Goal: Information Seeking & Learning: Learn about a topic

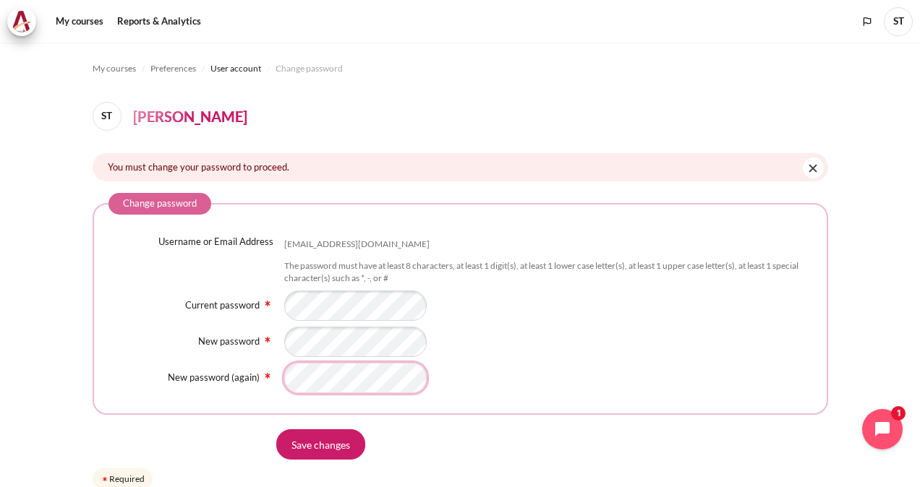
scroll to position [62, 0]
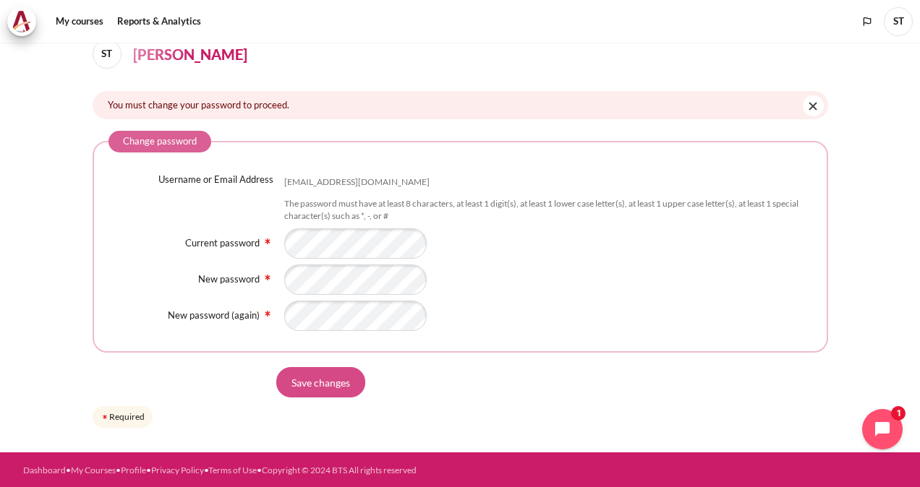
click at [333, 385] on input "Save changes" at bounding box center [320, 382] width 89 height 30
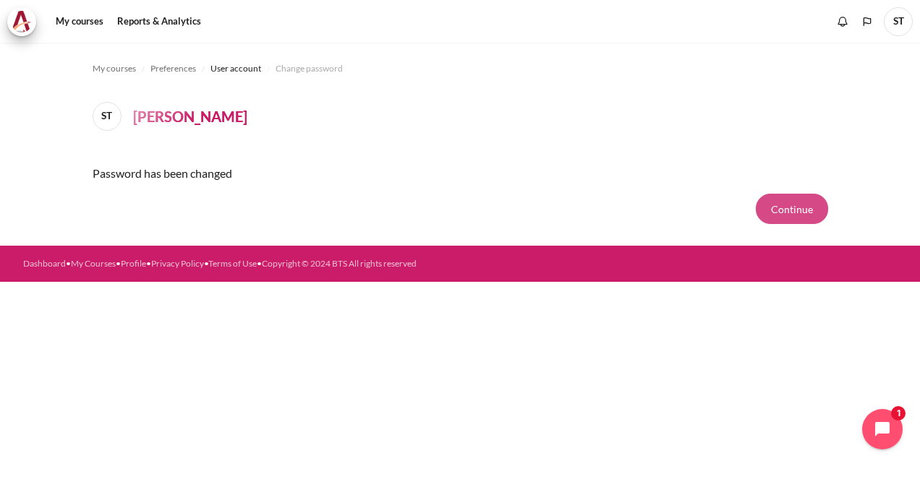
click at [781, 208] on button "Continue" at bounding box center [791, 209] width 72 height 30
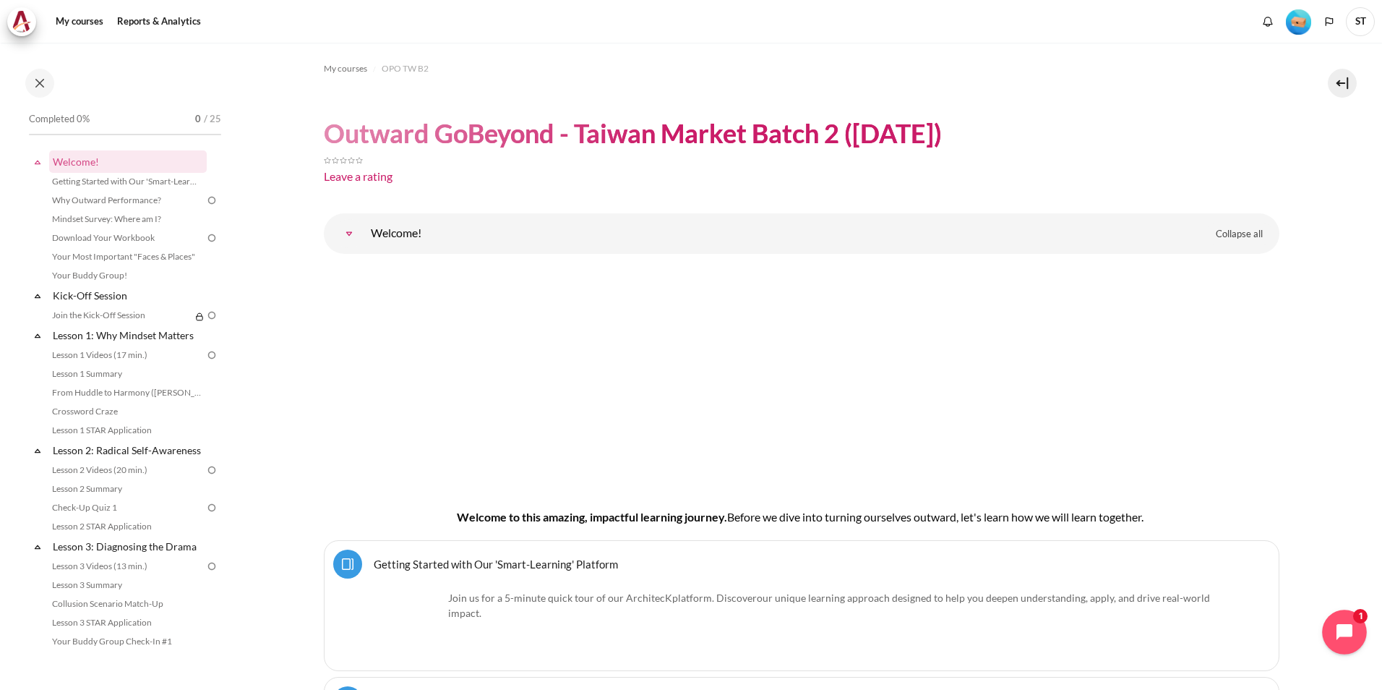
click at [919, 487] on icon "Open chat widget" at bounding box center [1345, 632] width 16 height 16
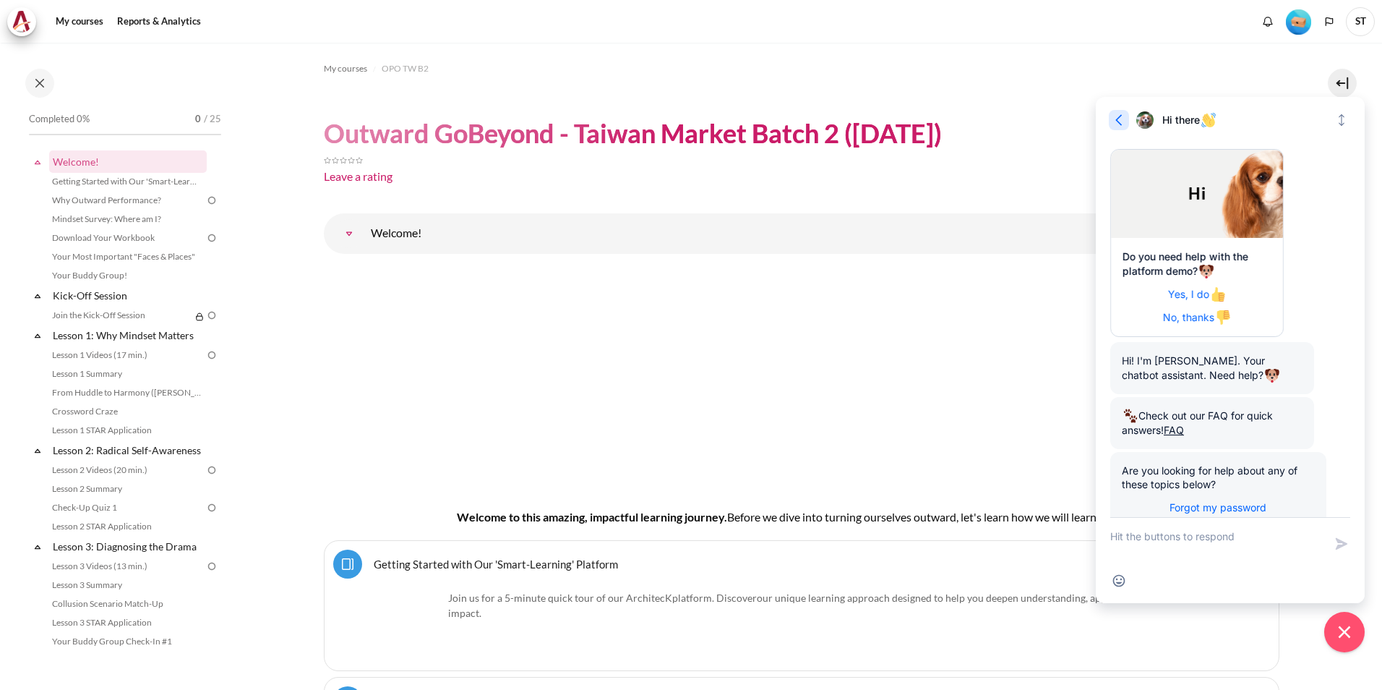
scroll to position [68, 0]
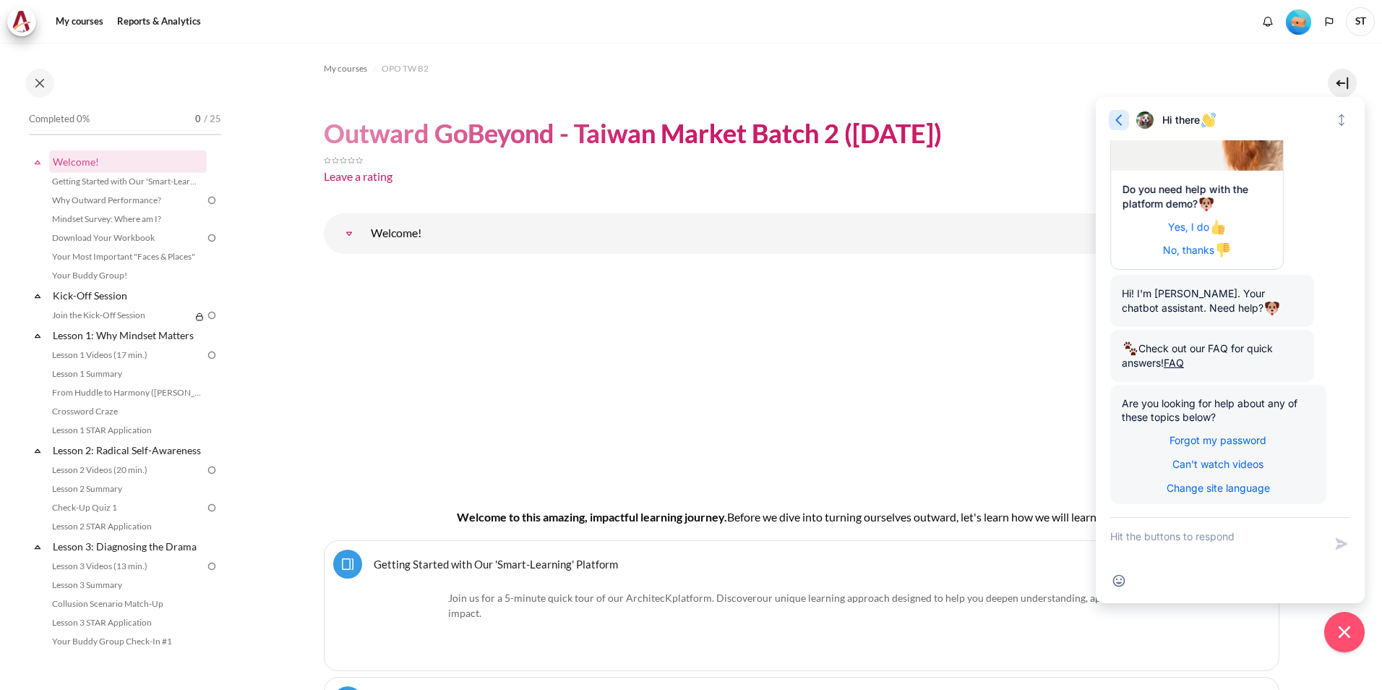
click at [919, 121] on icon "button" at bounding box center [1119, 120] width 14 height 14
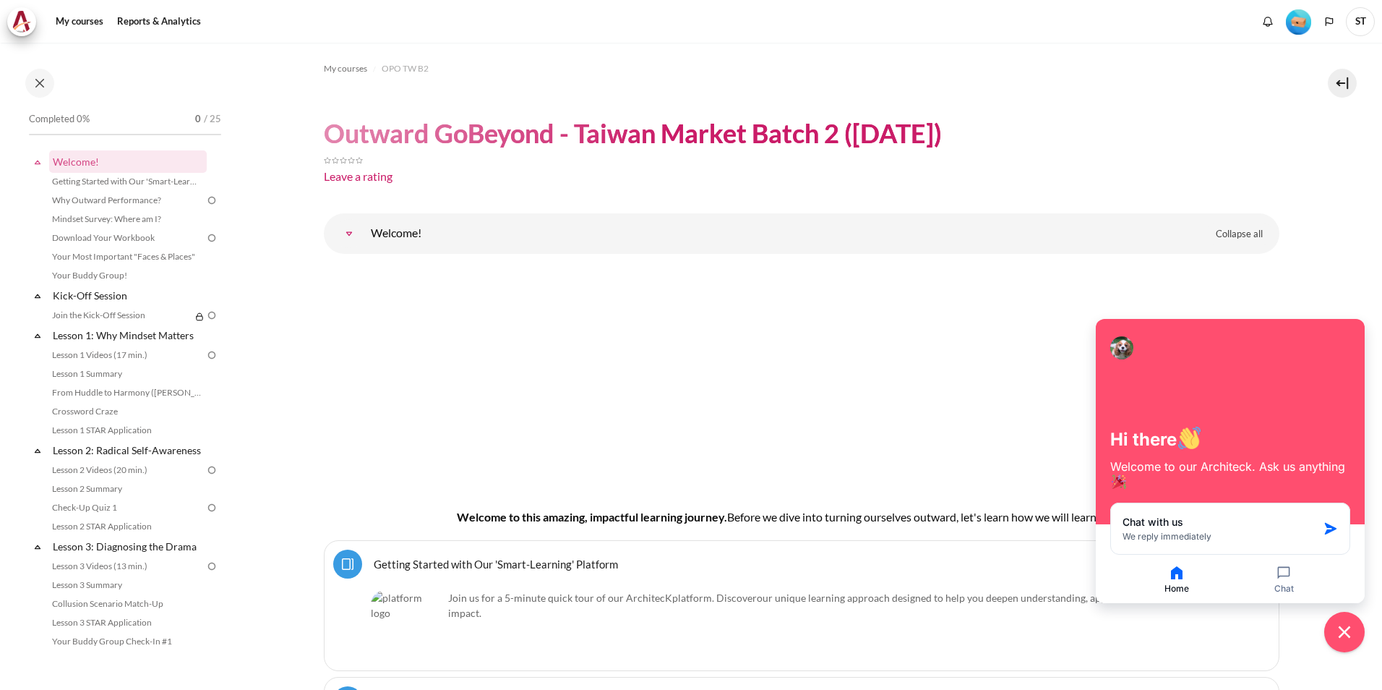
click at [919, 487] on button "Close chat widget" at bounding box center [1344, 631] width 45 height 45
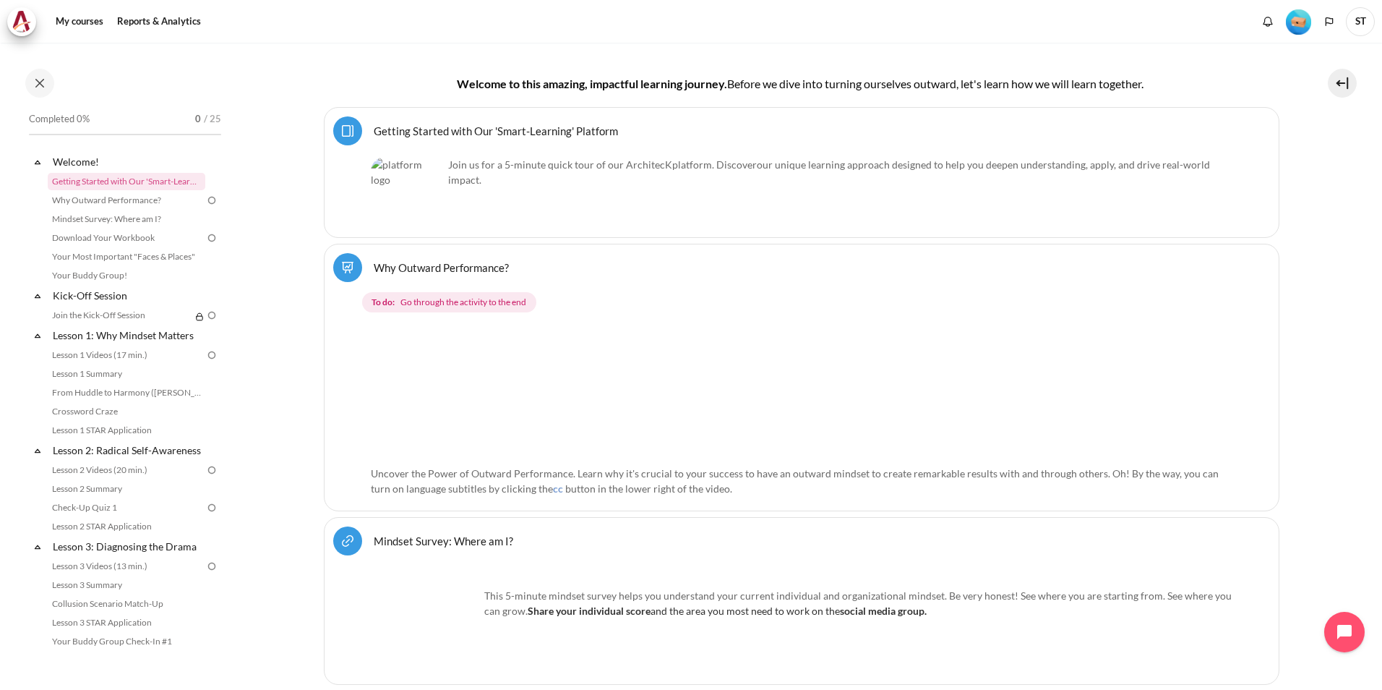
scroll to position [434, 0]
click at [433, 270] on link "Why Outward Performance? Lesson" at bounding box center [441, 267] width 135 height 14
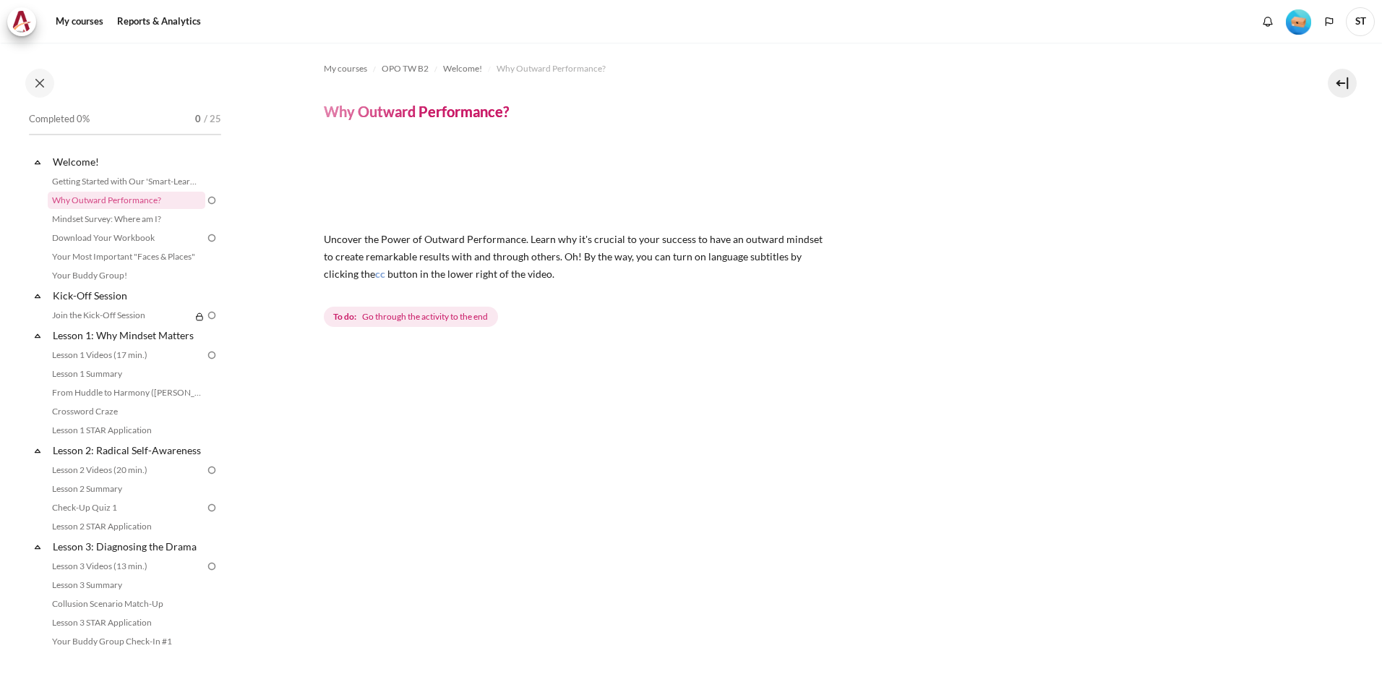
click at [756, 330] on div "To do: Go through the activity to the end" at bounding box center [802, 317] width 956 height 26
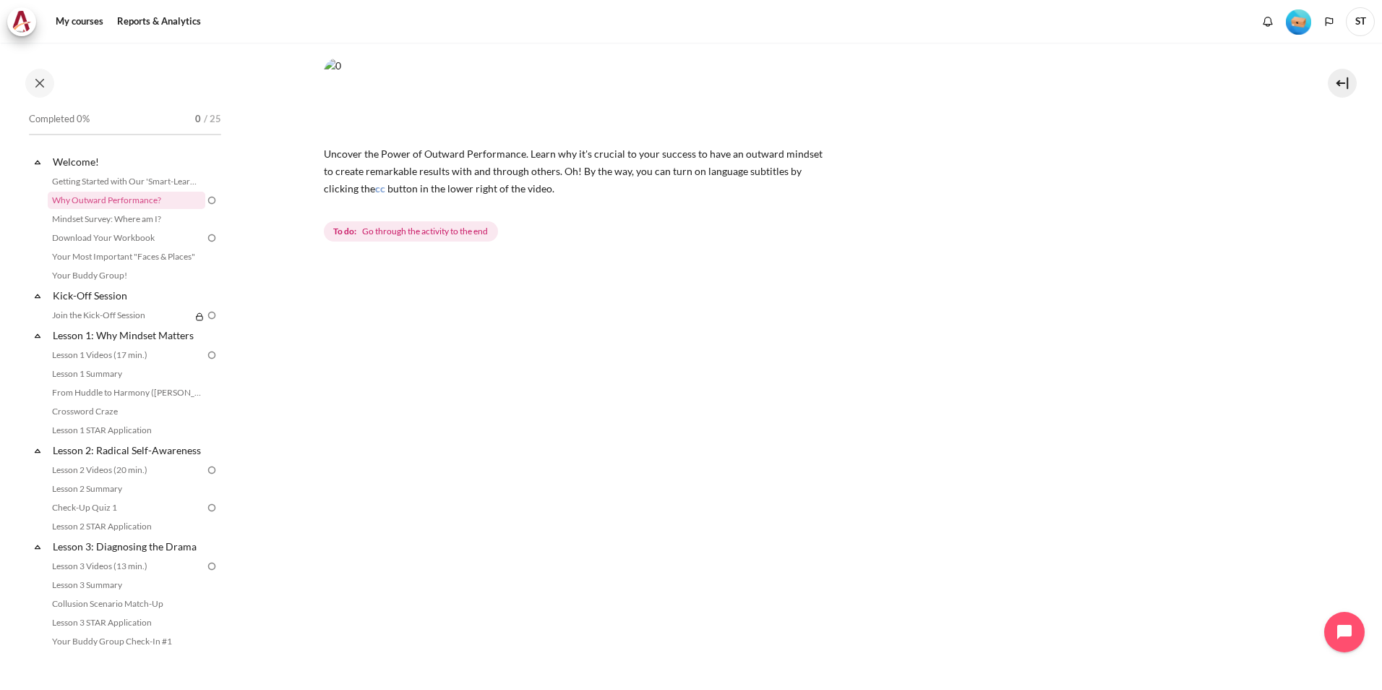
scroll to position [434, 0]
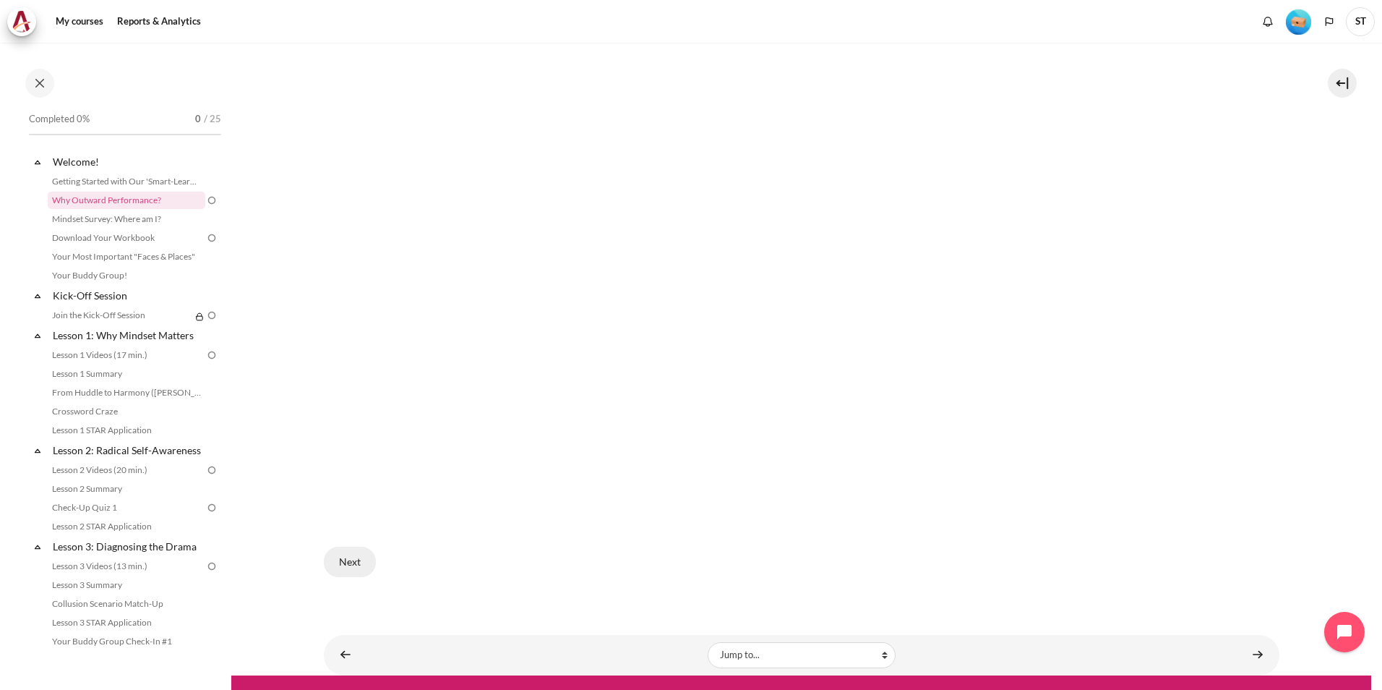
click at [345, 553] on button "Next" at bounding box center [350, 562] width 52 height 30
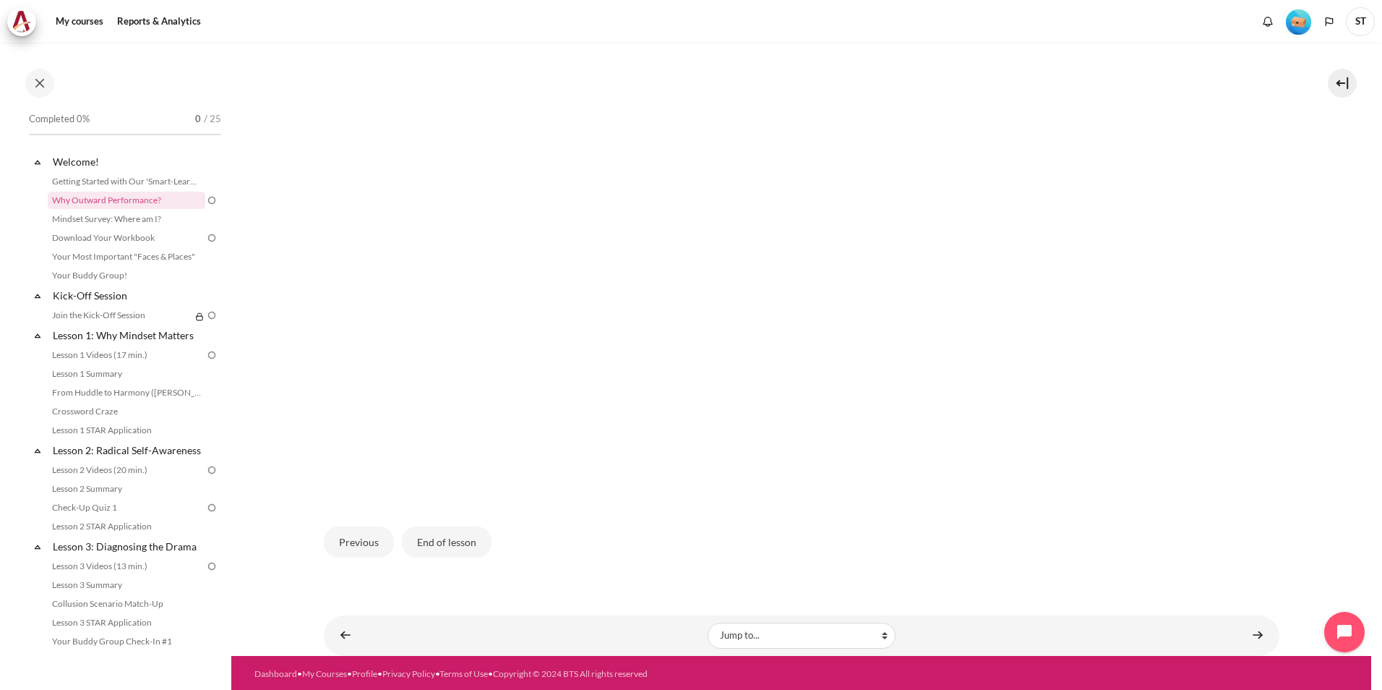
scroll to position [467, 0]
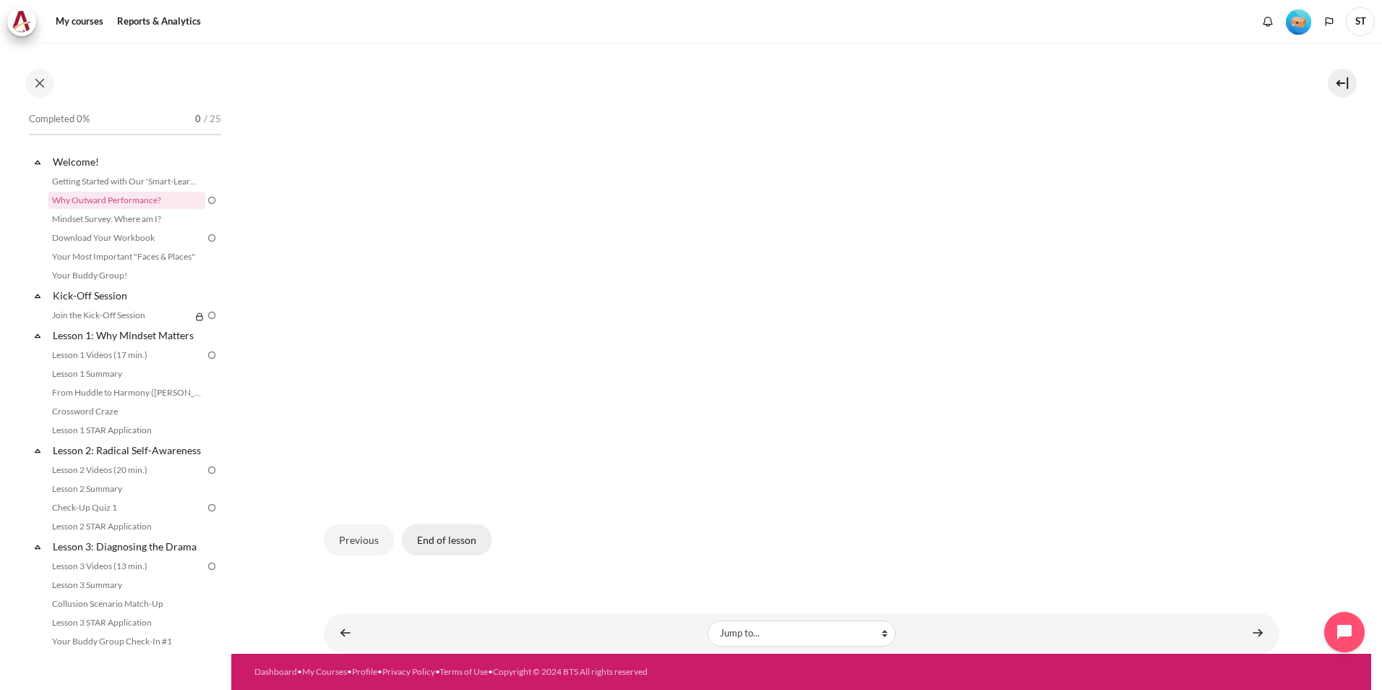
click at [467, 547] on button "End of lesson" at bounding box center [447, 539] width 90 height 30
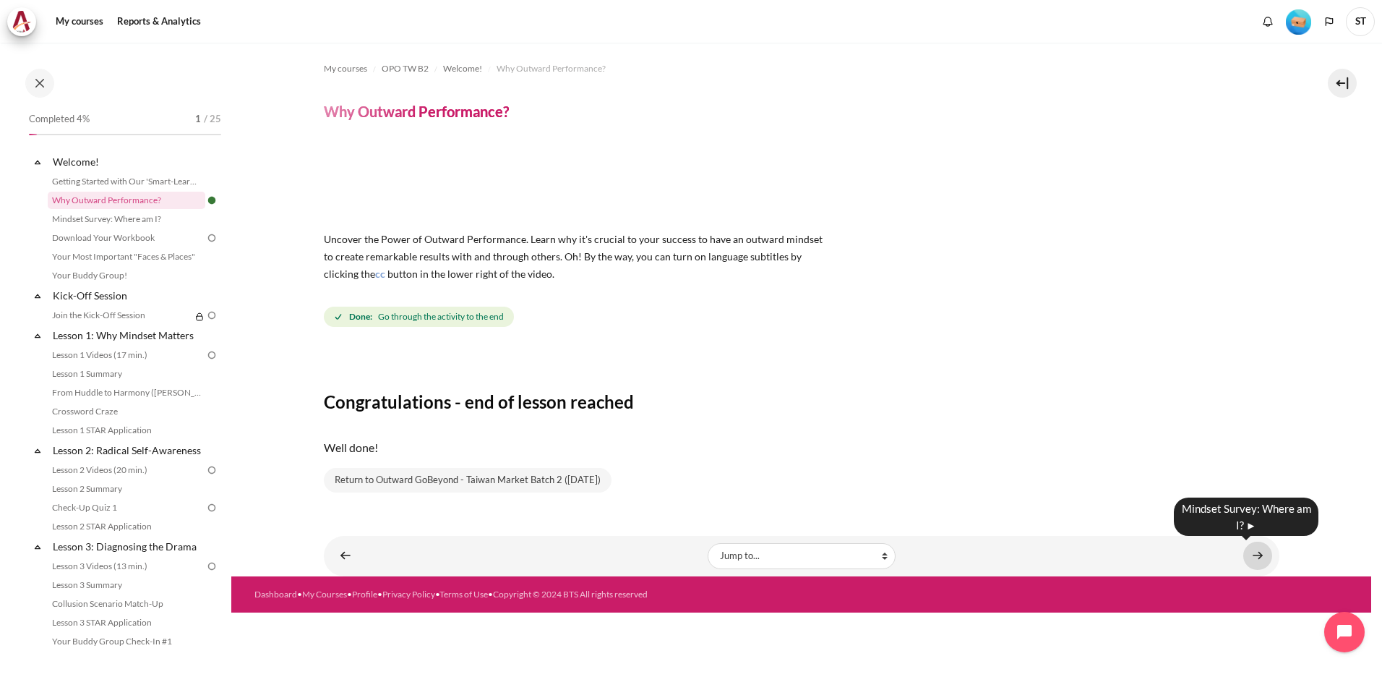
click at [1267, 555] on link "Content" at bounding box center [1257, 555] width 29 height 28
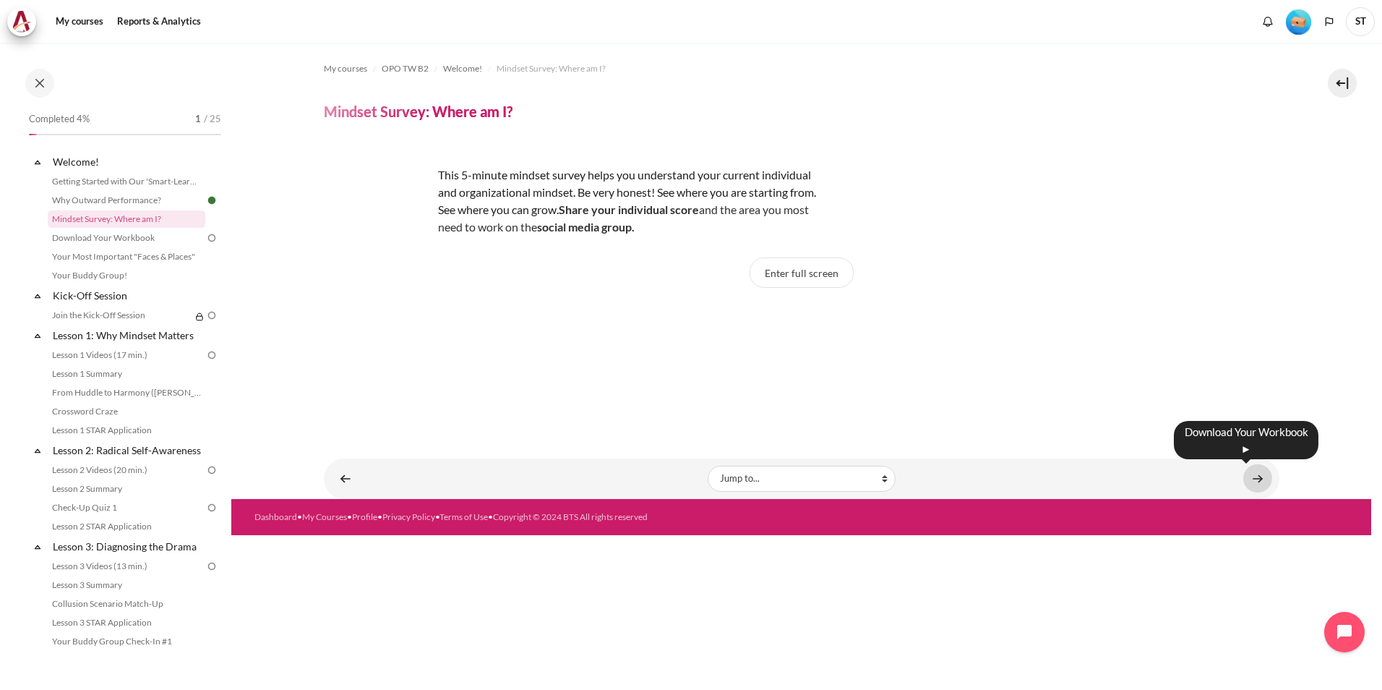
click at [1271, 479] on link "Content" at bounding box center [1257, 478] width 29 height 28
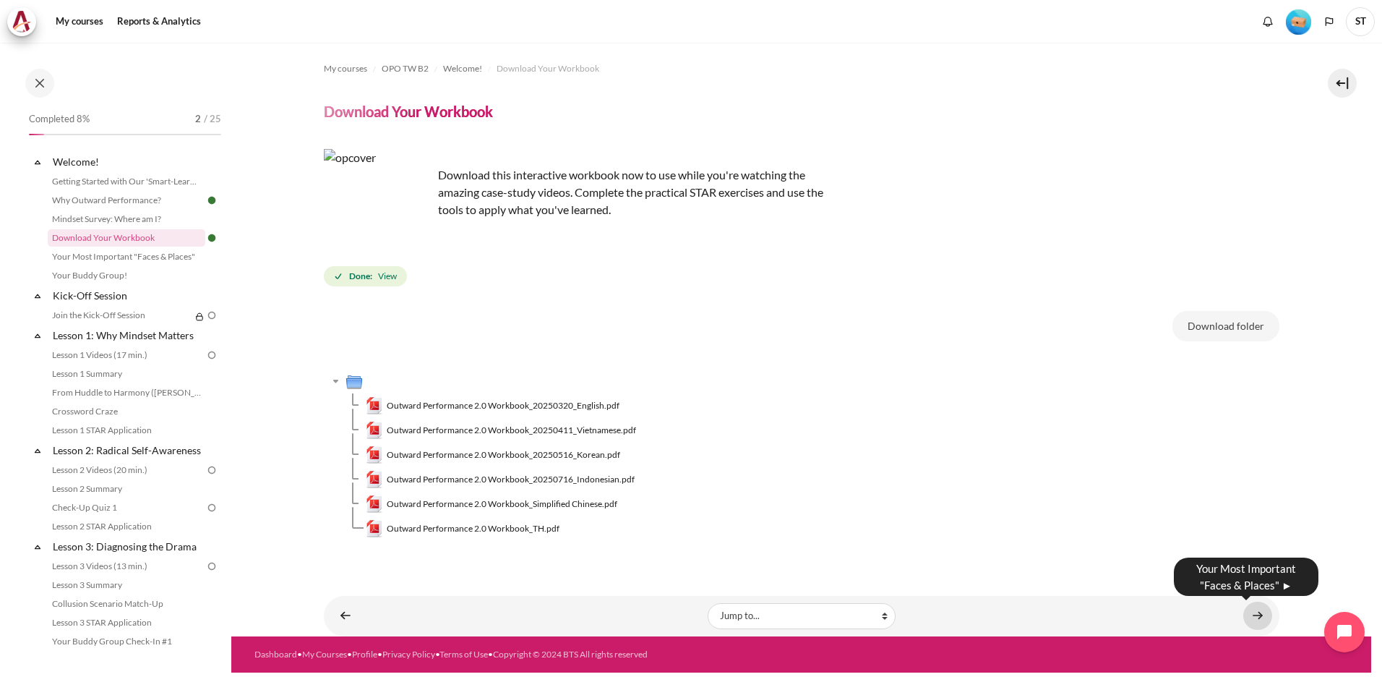
click at [1258, 615] on link "Content" at bounding box center [1257, 615] width 29 height 28
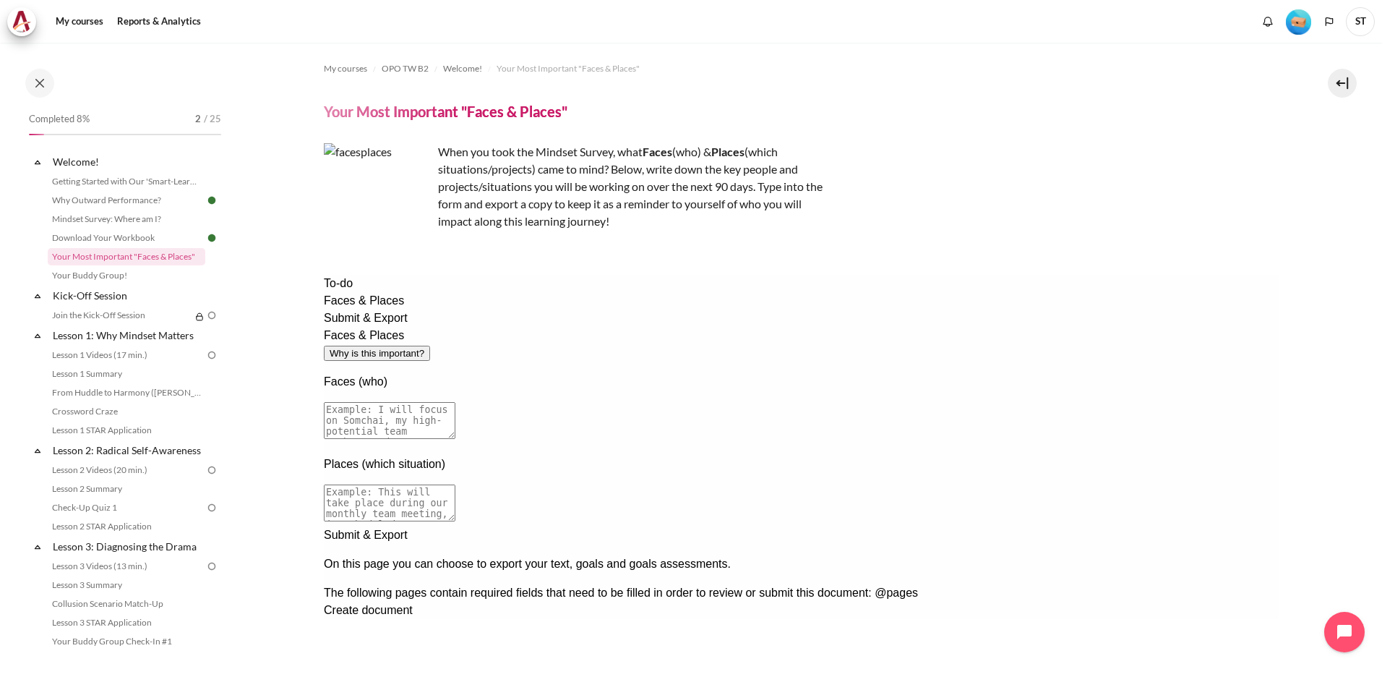
click at [455, 402] on textarea at bounding box center [389, 420] width 132 height 37
click at [599, 327] on div "Faces & Places Why is this important?" at bounding box center [801, 344] width 956 height 35
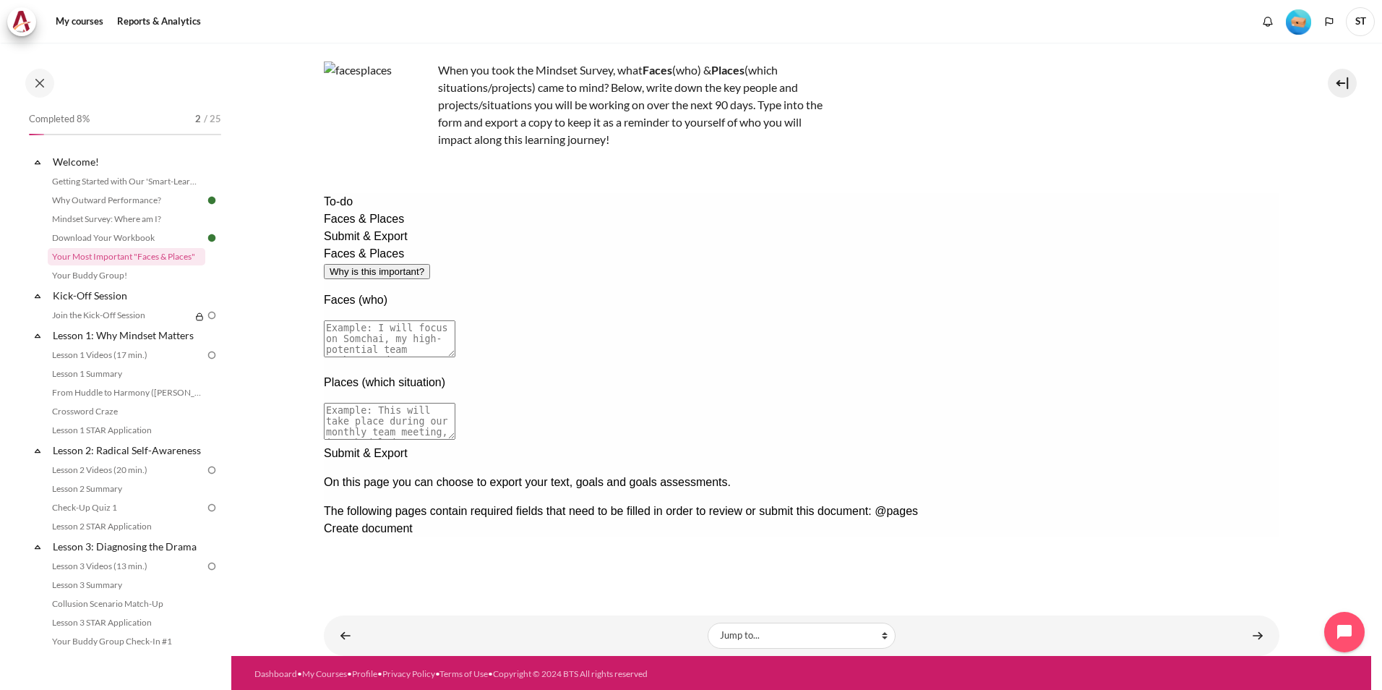
scroll to position [84, 0]
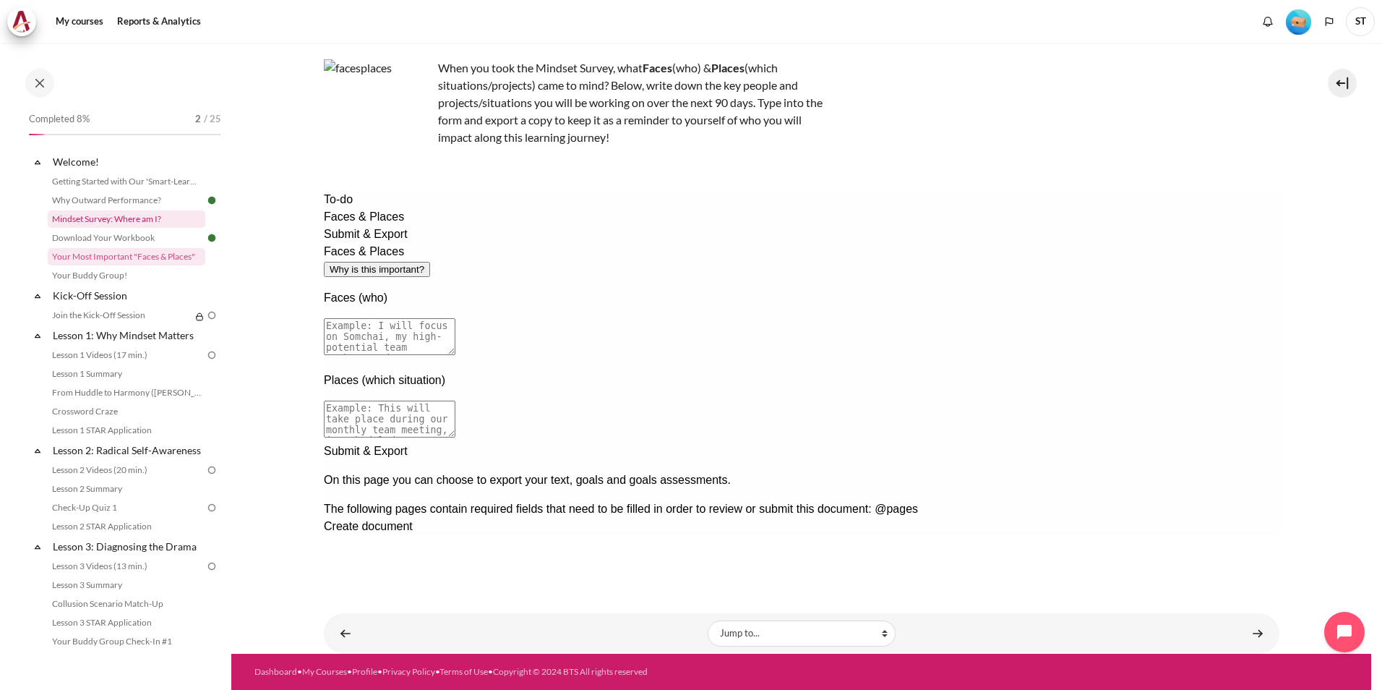
click at [157, 226] on link "Mindset Survey: Where am I?" at bounding box center [127, 218] width 158 height 17
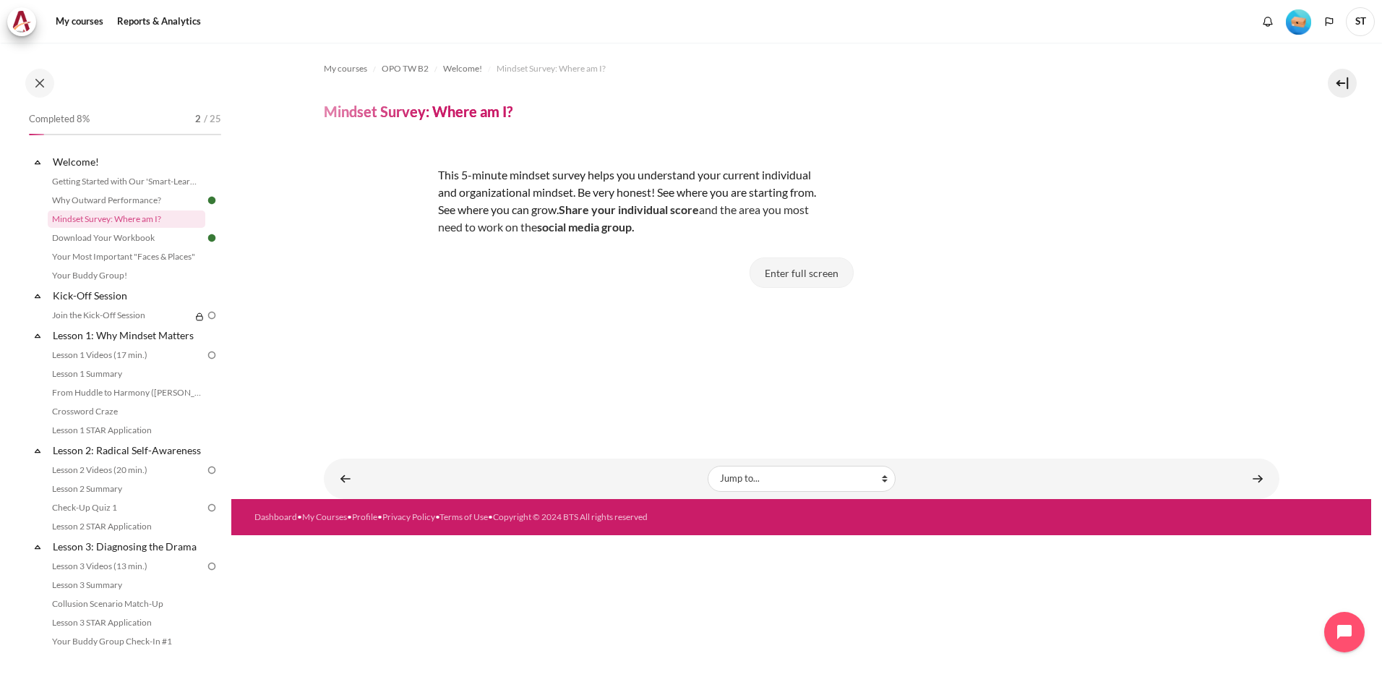
click at [781, 279] on button "Enter full screen" at bounding box center [802, 272] width 104 height 30
click at [810, 277] on button "Enter full screen" at bounding box center [802, 272] width 104 height 30
click at [800, 267] on button "Enter full screen" at bounding box center [802, 272] width 104 height 30
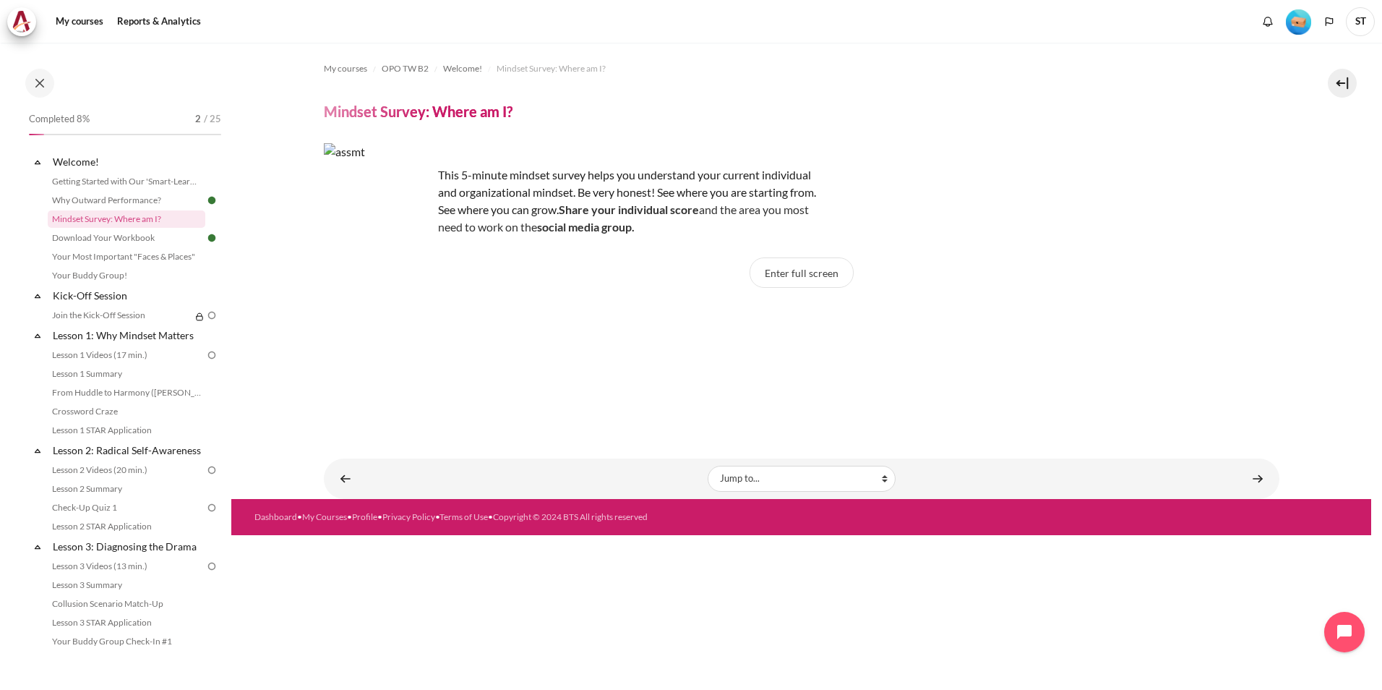
click at [614, 276] on div "Enter full screen" at bounding box center [802, 279] width 956 height 45
